Goal: Task Accomplishment & Management: Manage account settings

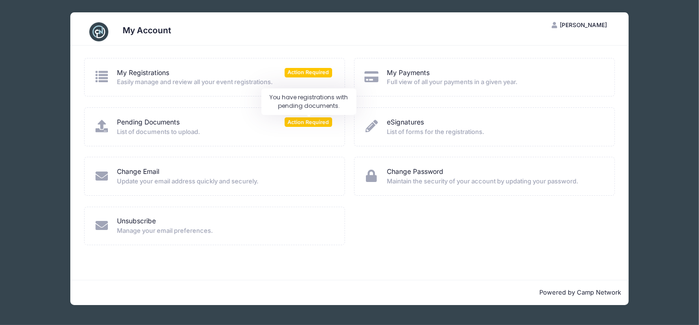
click at [307, 122] on span "Action Required" at bounding box center [309, 121] width 48 height 9
click at [305, 124] on span "Action Required" at bounding box center [309, 121] width 48 height 9
click at [175, 126] on link "Pending Documents" at bounding box center [148, 122] width 63 height 10
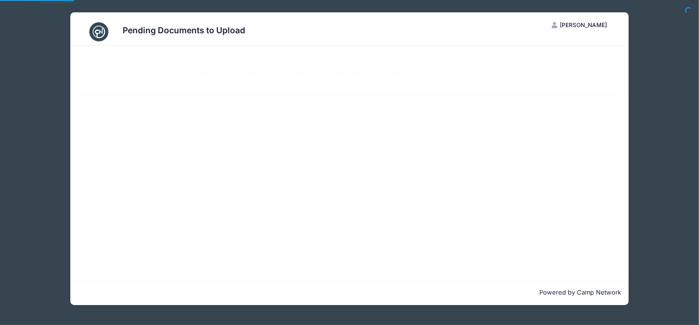
select select "50"
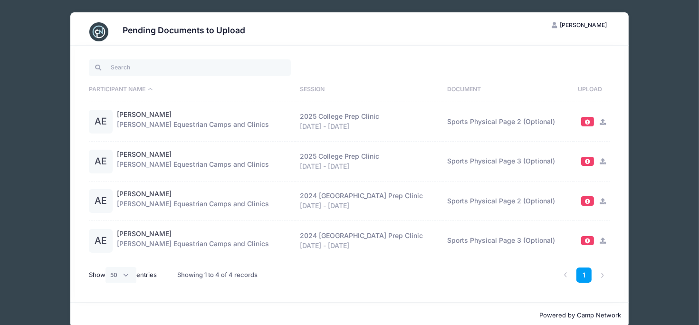
click at [50, 54] on div "Pending Documents to Upload ME Megan Eschen My Account Logout Participant Name …" at bounding box center [349, 170] width 671 height 340
click at [586, 277] on link "1" at bounding box center [585, 276] width 16 height 16
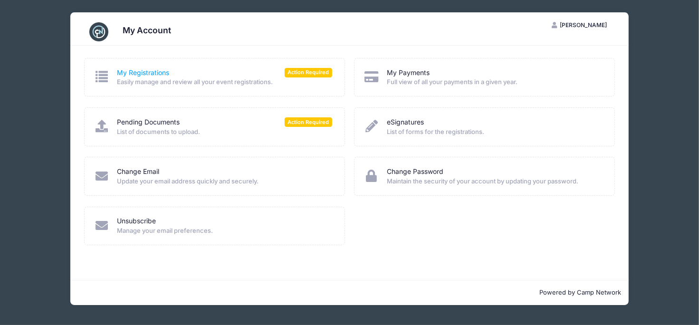
click at [133, 71] on link "My Registrations" at bounding box center [143, 73] width 52 height 10
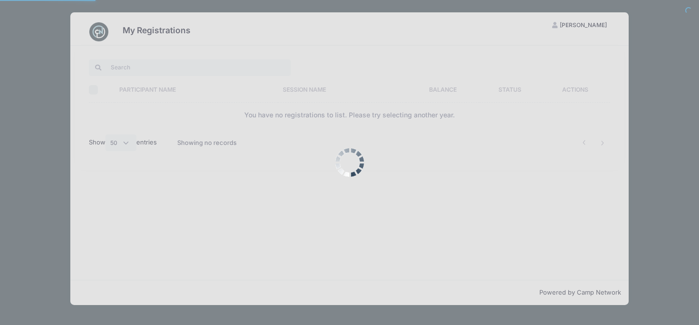
select select "50"
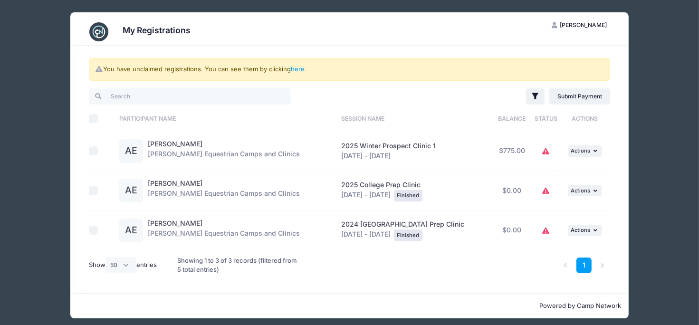
click at [543, 152] on icon at bounding box center [547, 152] width 8 height 0
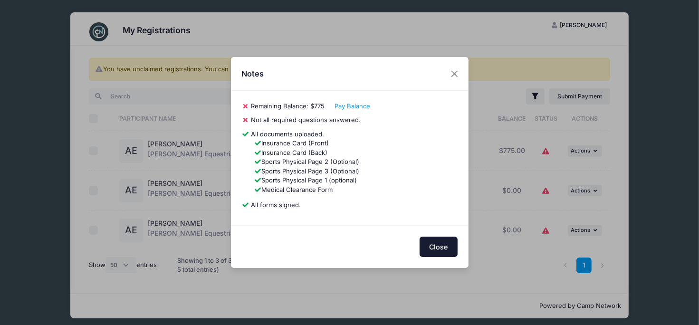
click at [438, 252] on button "Close" at bounding box center [439, 247] width 38 height 20
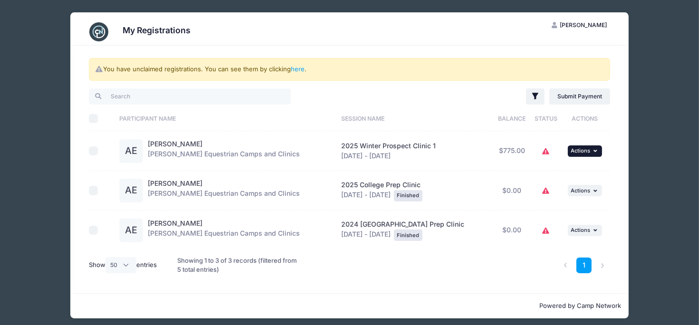
click at [577, 152] on span "Actions" at bounding box center [580, 150] width 19 height 7
click at [564, 172] on link "View Registration" at bounding box center [554, 172] width 86 height 18
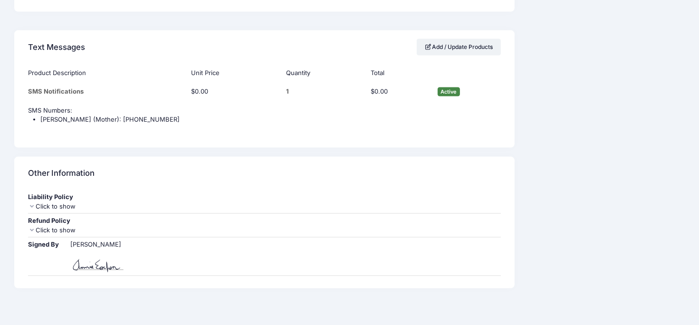
scroll to position [1338, 0]
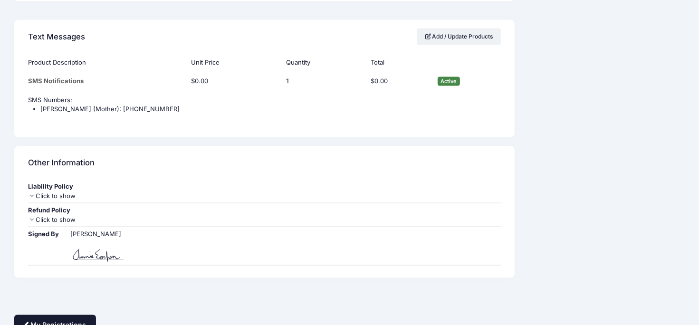
click at [76, 315] on link "My Registrations" at bounding box center [55, 325] width 82 height 20
